Goal: Information Seeking & Learning: Learn about a topic

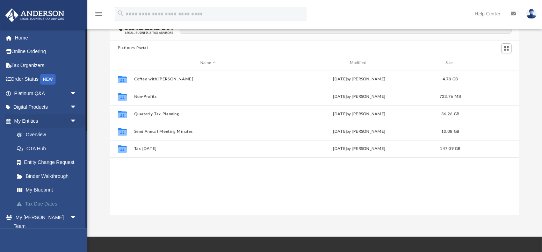
scroll to position [159, 409]
click at [46, 64] on link "Tax Organizers" at bounding box center [46, 65] width 82 height 14
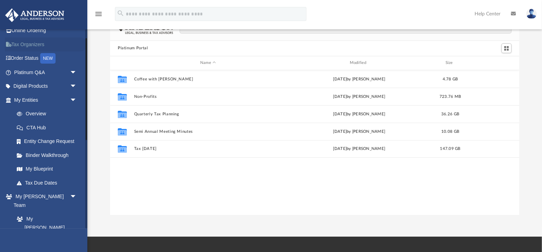
scroll to position [35, 0]
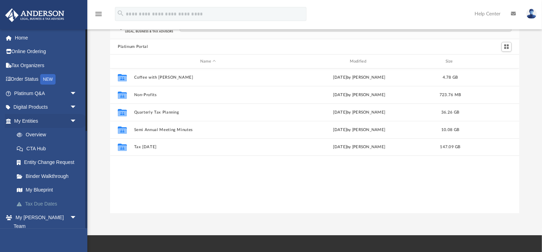
scroll to position [39, 0]
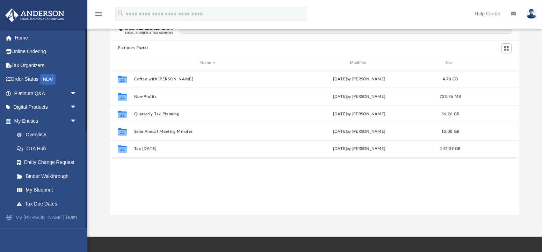
click at [73, 217] on span "arrow_drop_down" at bounding box center [77, 218] width 14 height 14
click at [19, 37] on link "Home" at bounding box center [46, 38] width 82 height 14
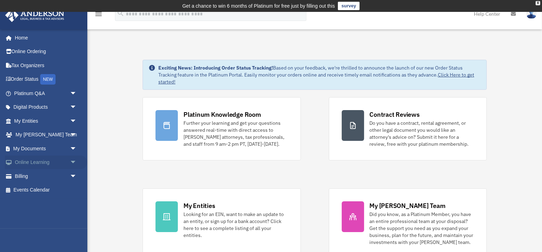
click at [72, 164] on span "arrow_drop_down" at bounding box center [77, 162] width 14 height 14
click at [54, 191] on link "Video Training" at bounding box center [49, 190] width 78 height 14
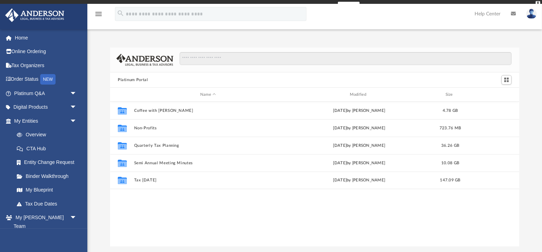
scroll to position [159, 409]
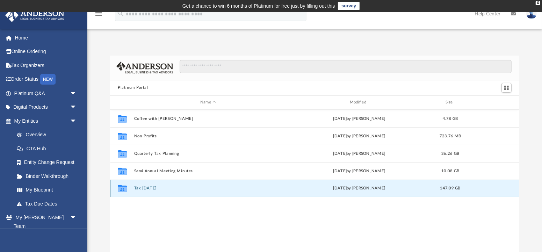
click at [150, 189] on button "Tax [DATE]" at bounding box center [208, 188] width 148 height 5
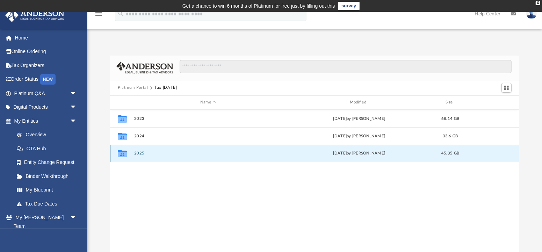
click at [139, 154] on button "2025" at bounding box center [208, 153] width 148 height 5
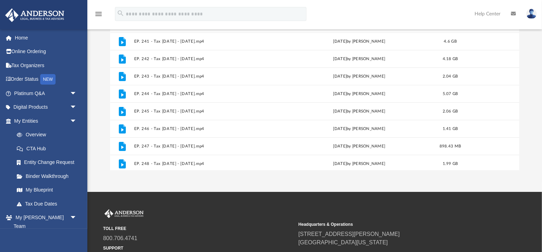
scroll to position [97, 0]
